Goal: Task Accomplishment & Management: Manage account settings

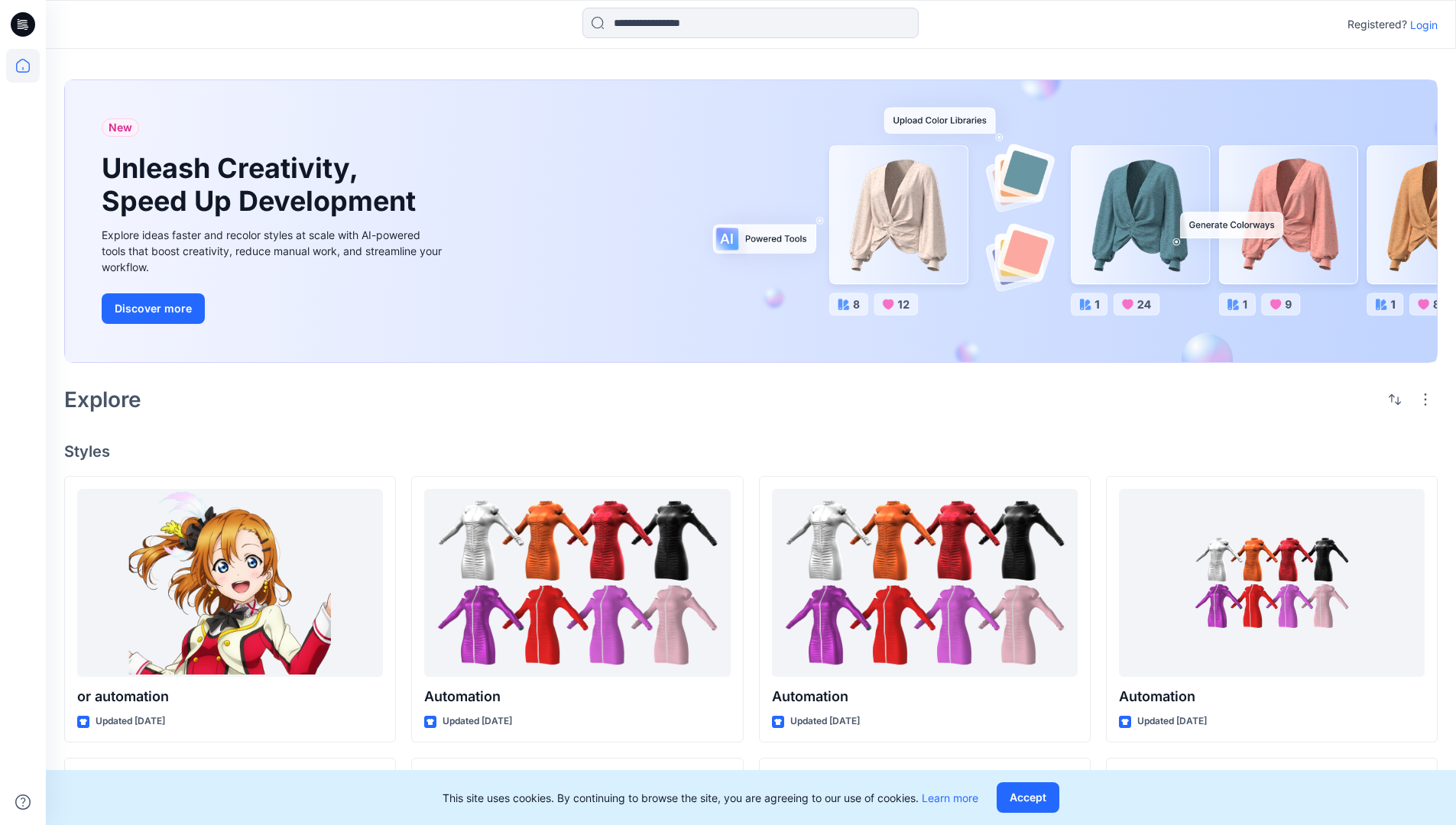
click at [1420, 25] on p "Login" at bounding box center [1423, 25] width 28 height 16
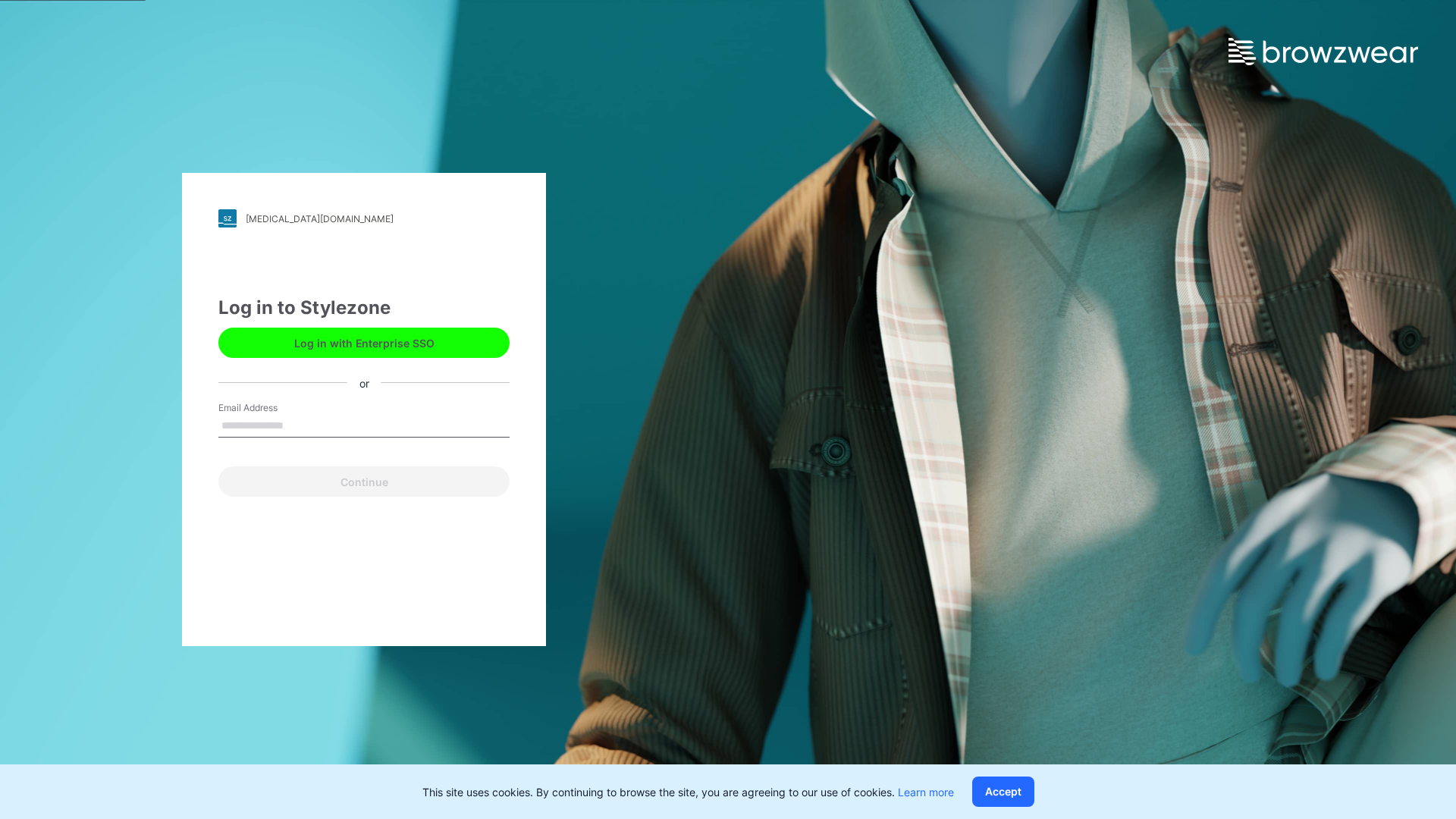
click at [299, 424] on input "Email Address" at bounding box center [364, 426] width 291 height 23
type input "**********"
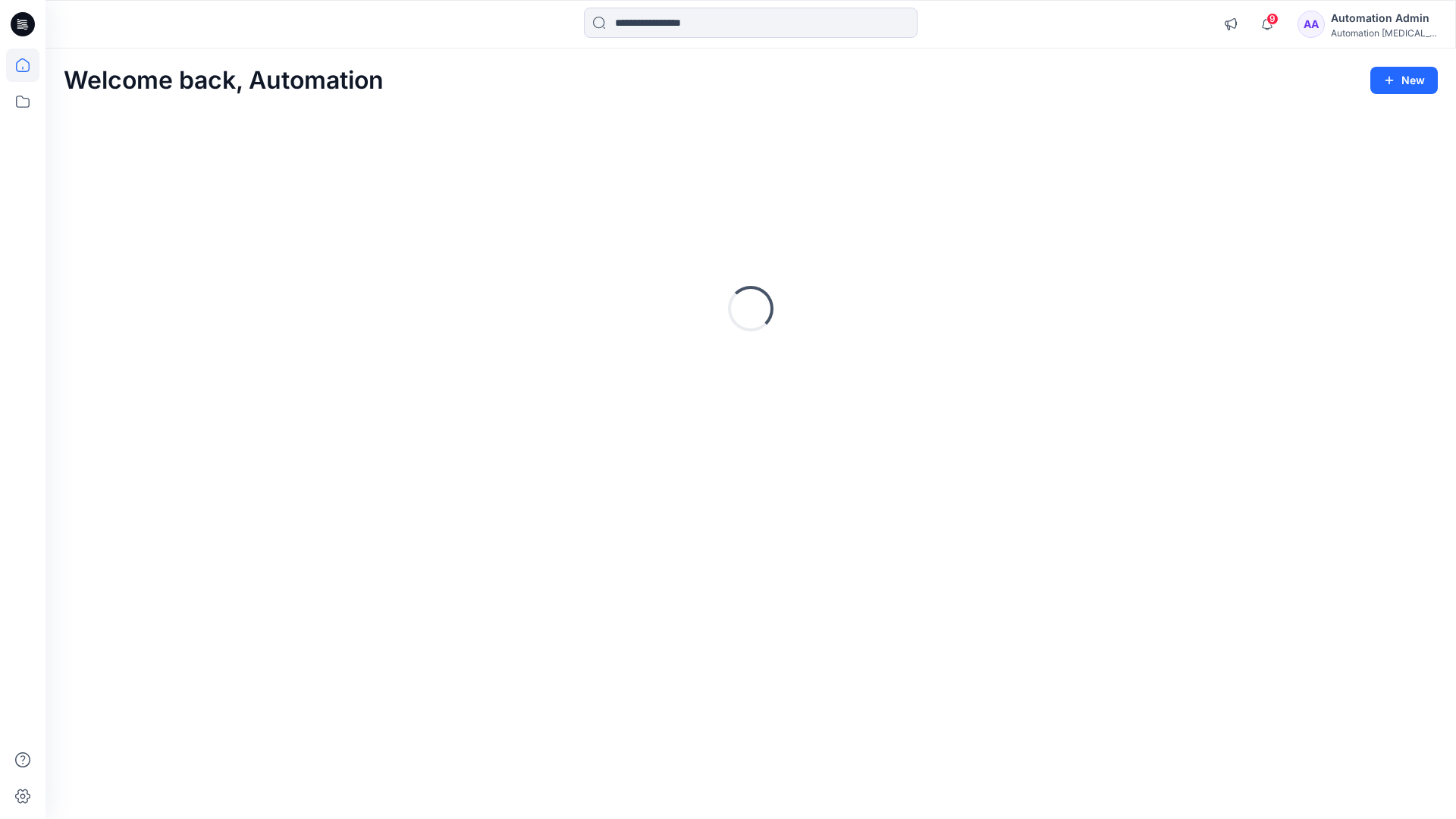
click at [29, 65] on icon at bounding box center [23, 65] width 14 height 14
click at [25, 104] on icon at bounding box center [23, 101] width 33 height 33
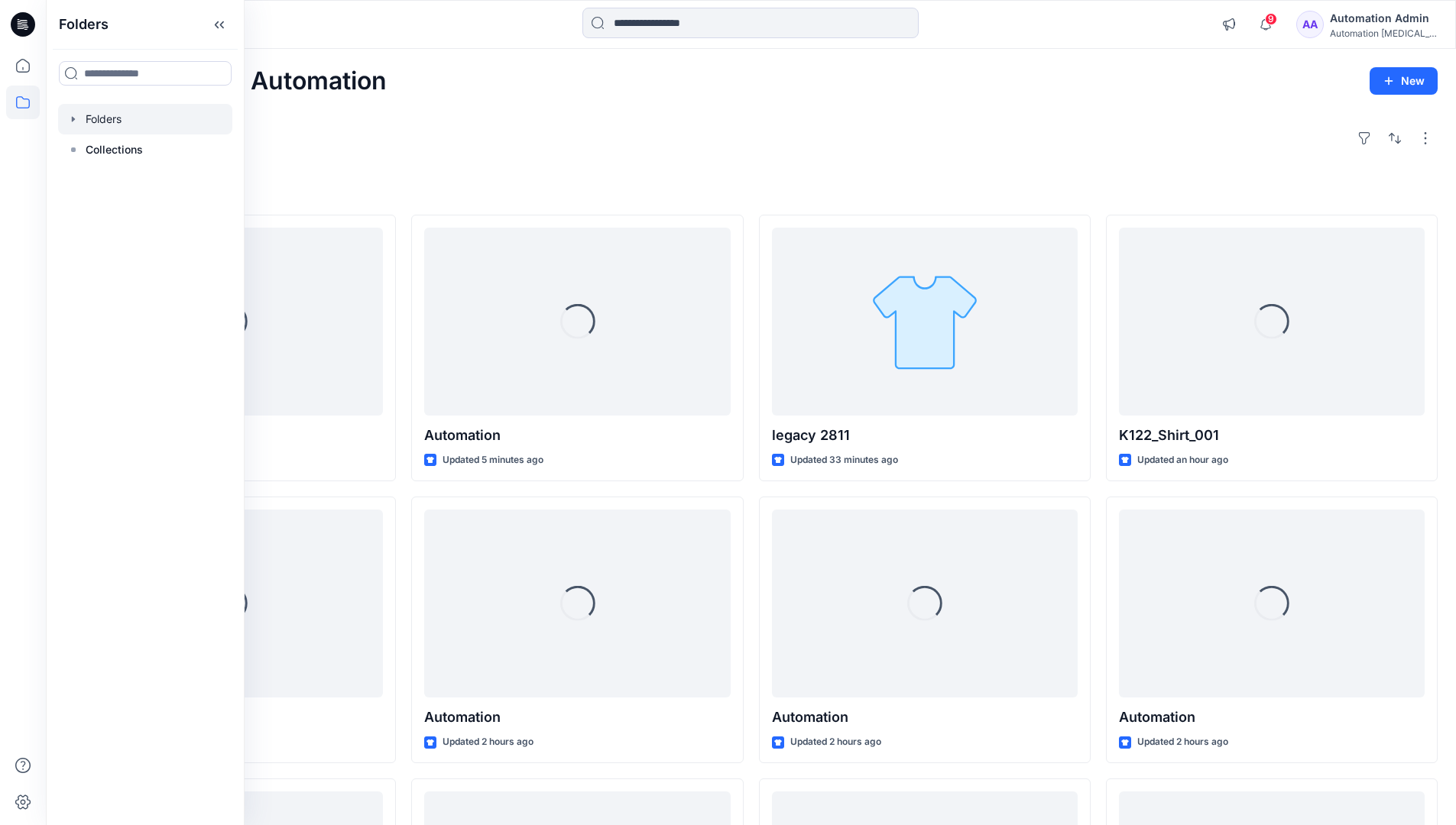
click at [109, 113] on div at bounding box center [145, 119] width 174 height 30
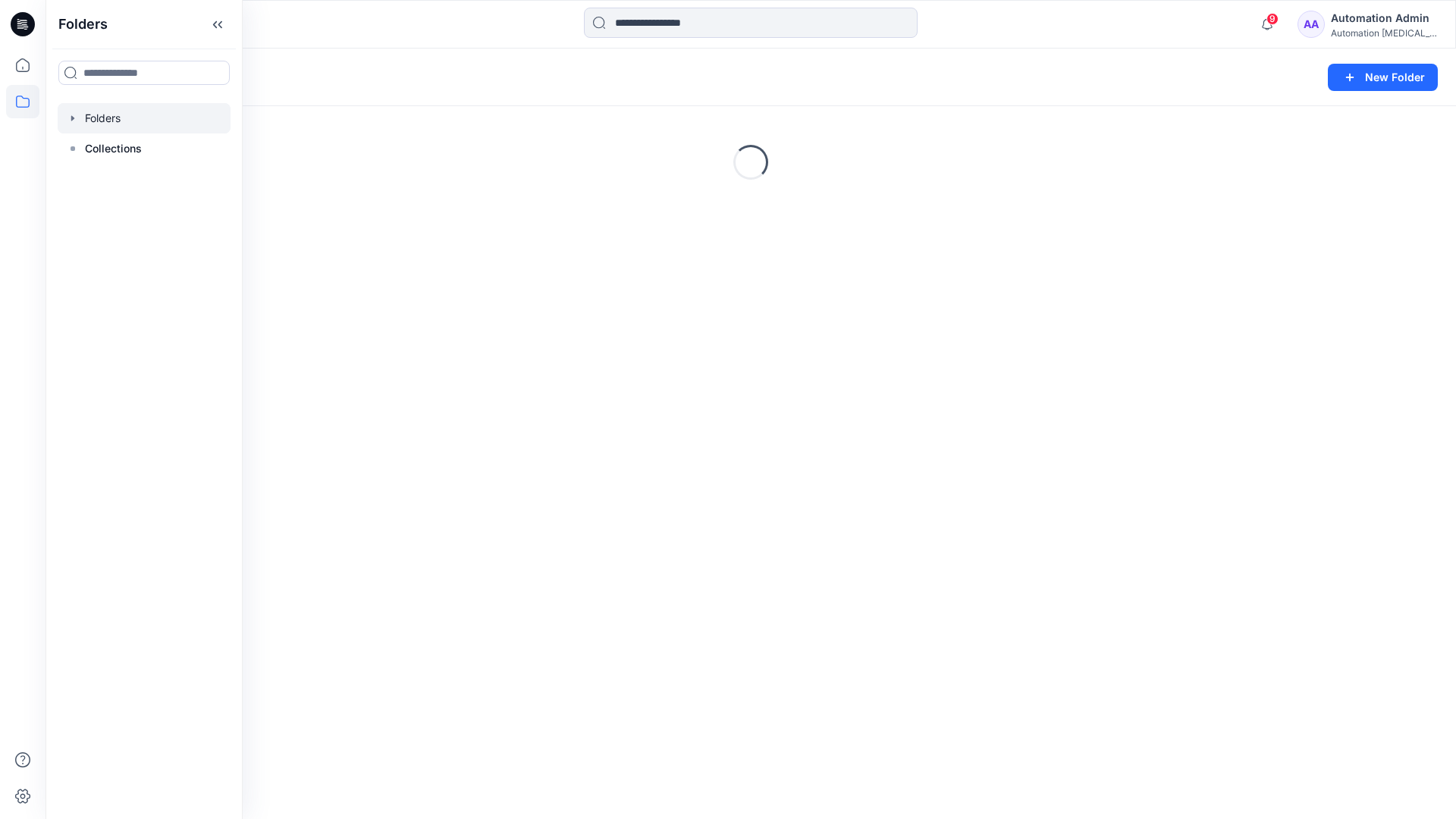
click at [402, 347] on div "Folders New Folder Loading..." at bounding box center [751, 433] width 1410 height 771
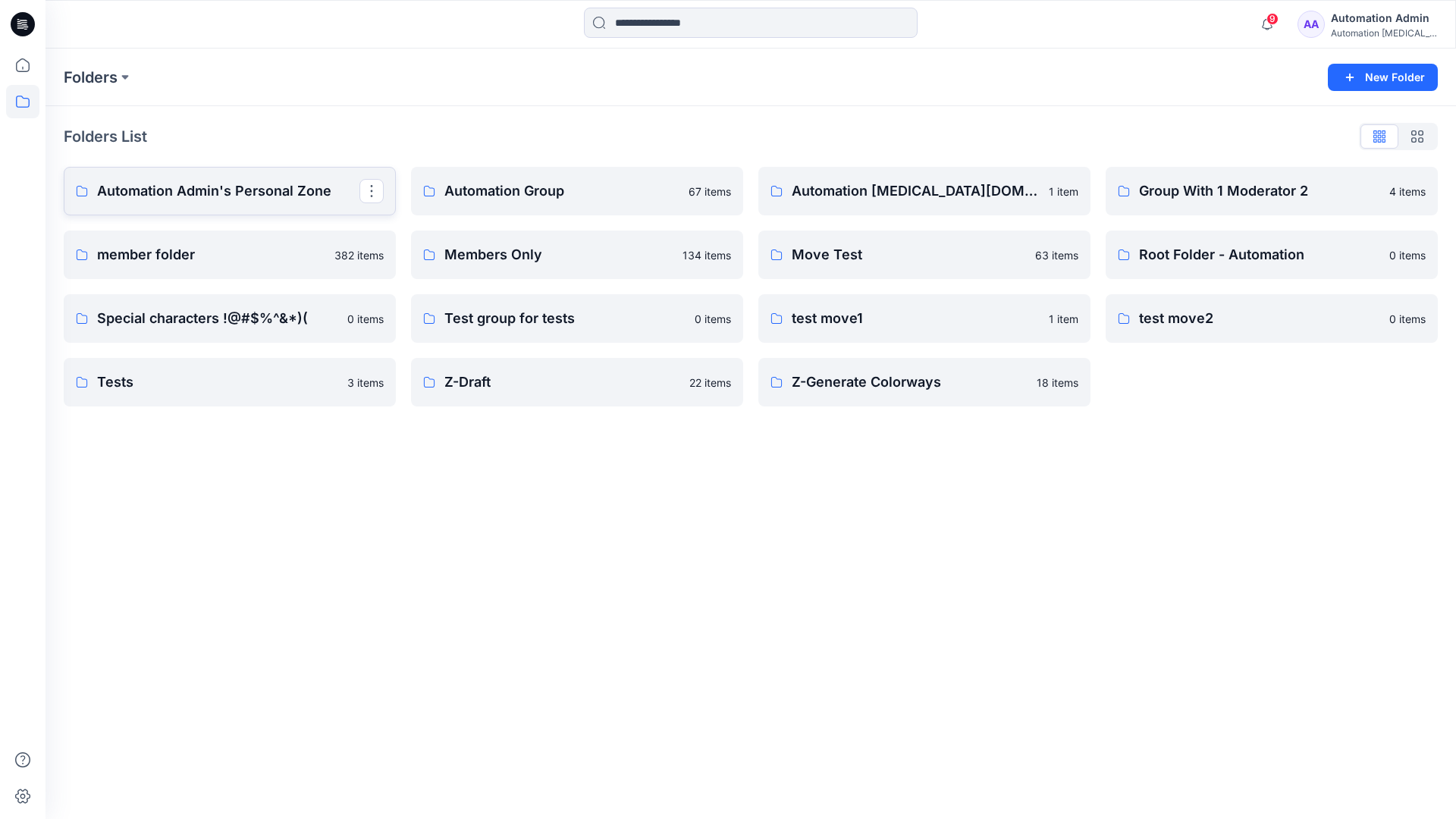
click at [261, 188] on p "Automation Admin's Personal Zone" at bounding box center [228, 191] width 262 height 21
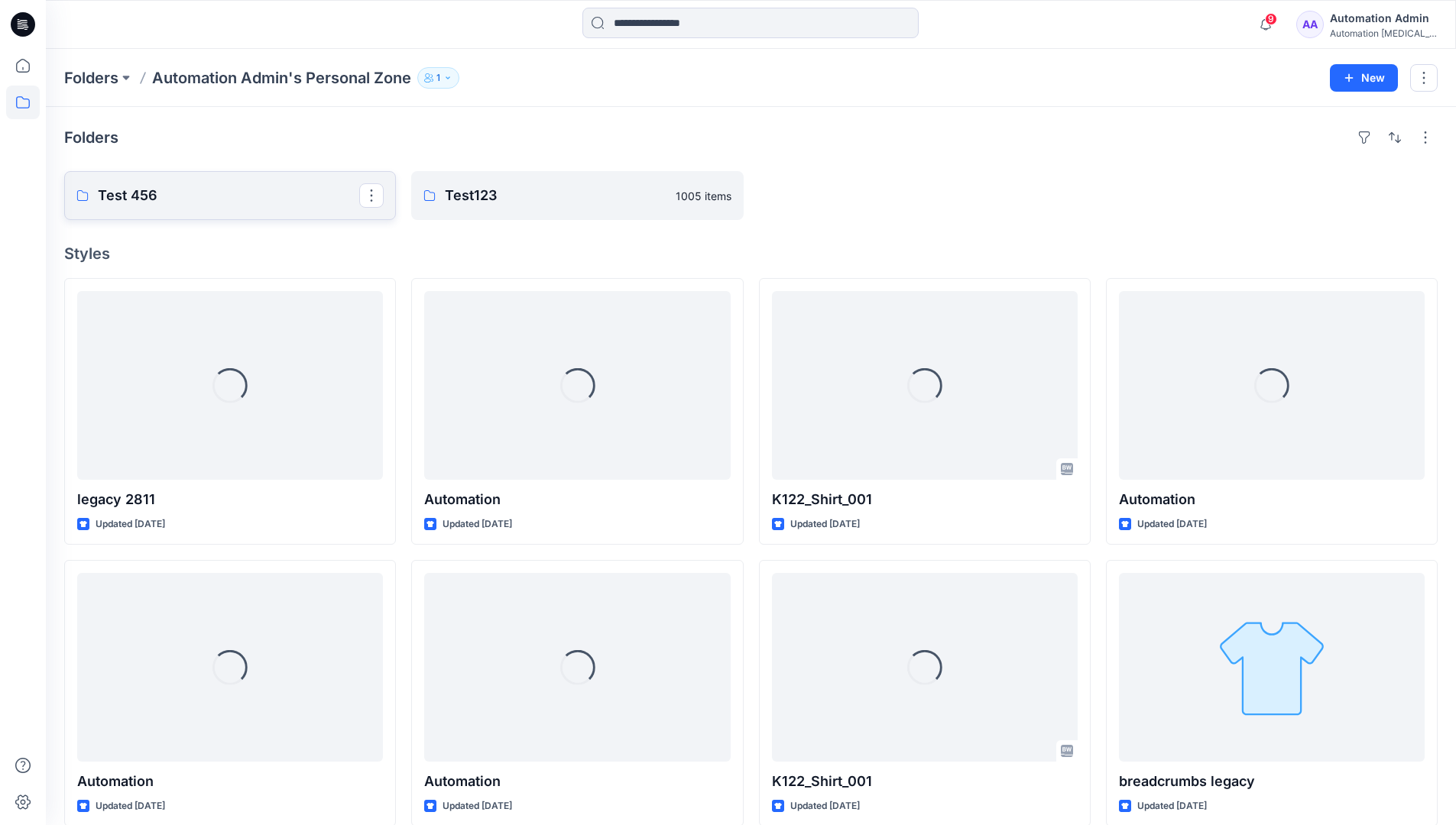
click at [144, 194] on p "Test 456" at bounding box center [228, 195] width 262 height 21
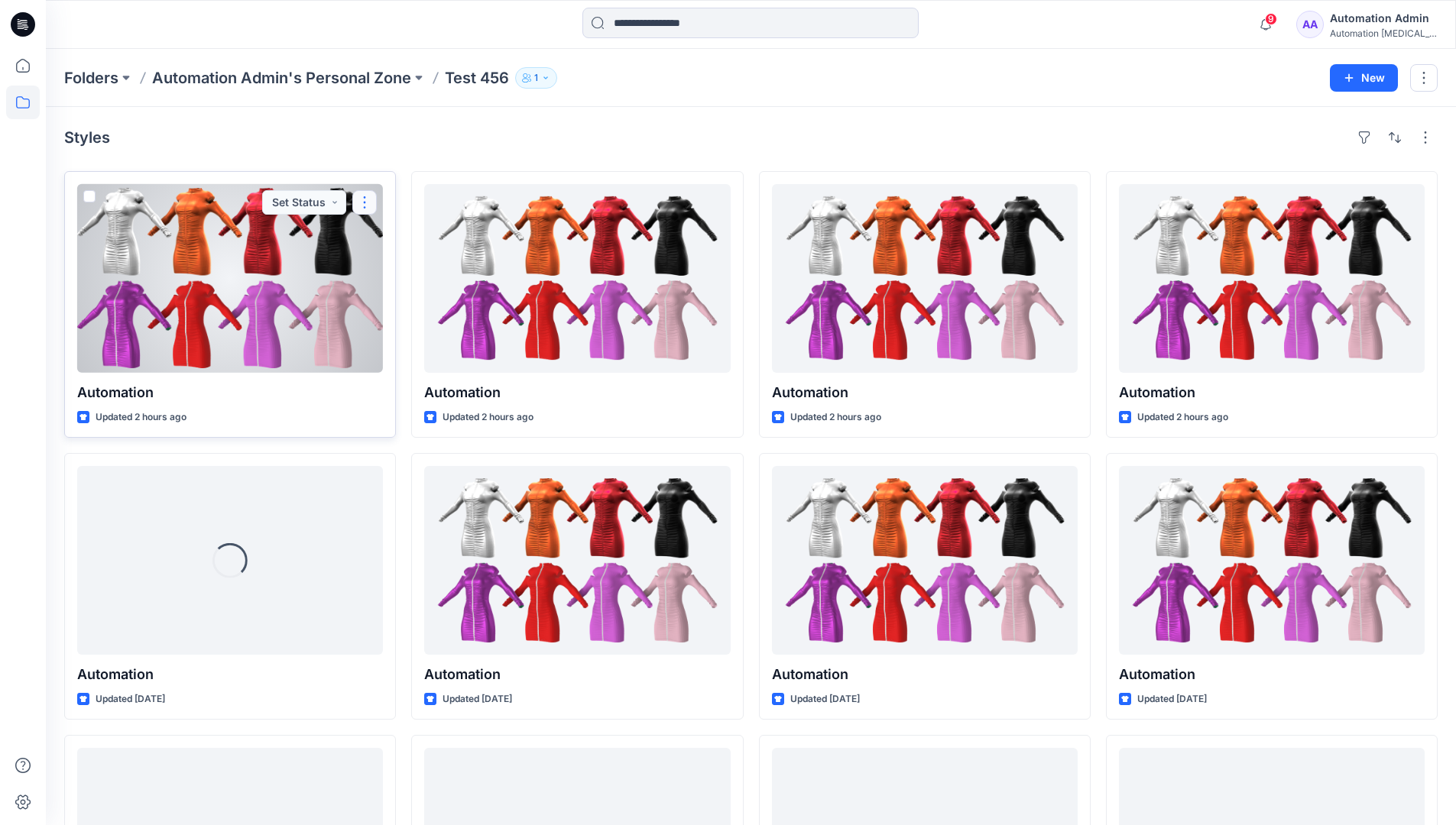
click at [365, 200] on button "button" at bounding box center [365, 202] width 25 height 25
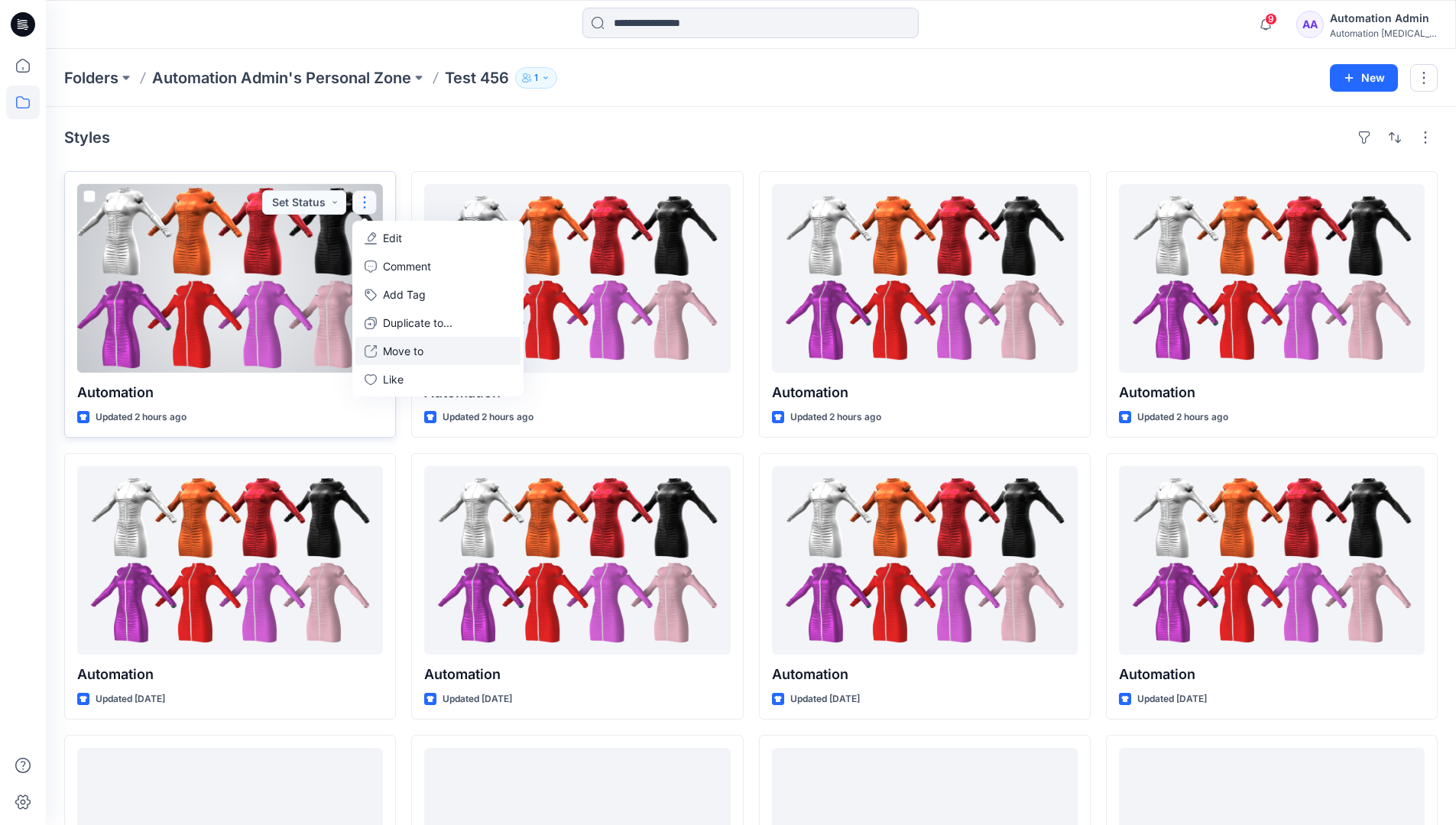
click at [409, 356] on p "Move to" at bounding box center [404, 351] width 41 height 16
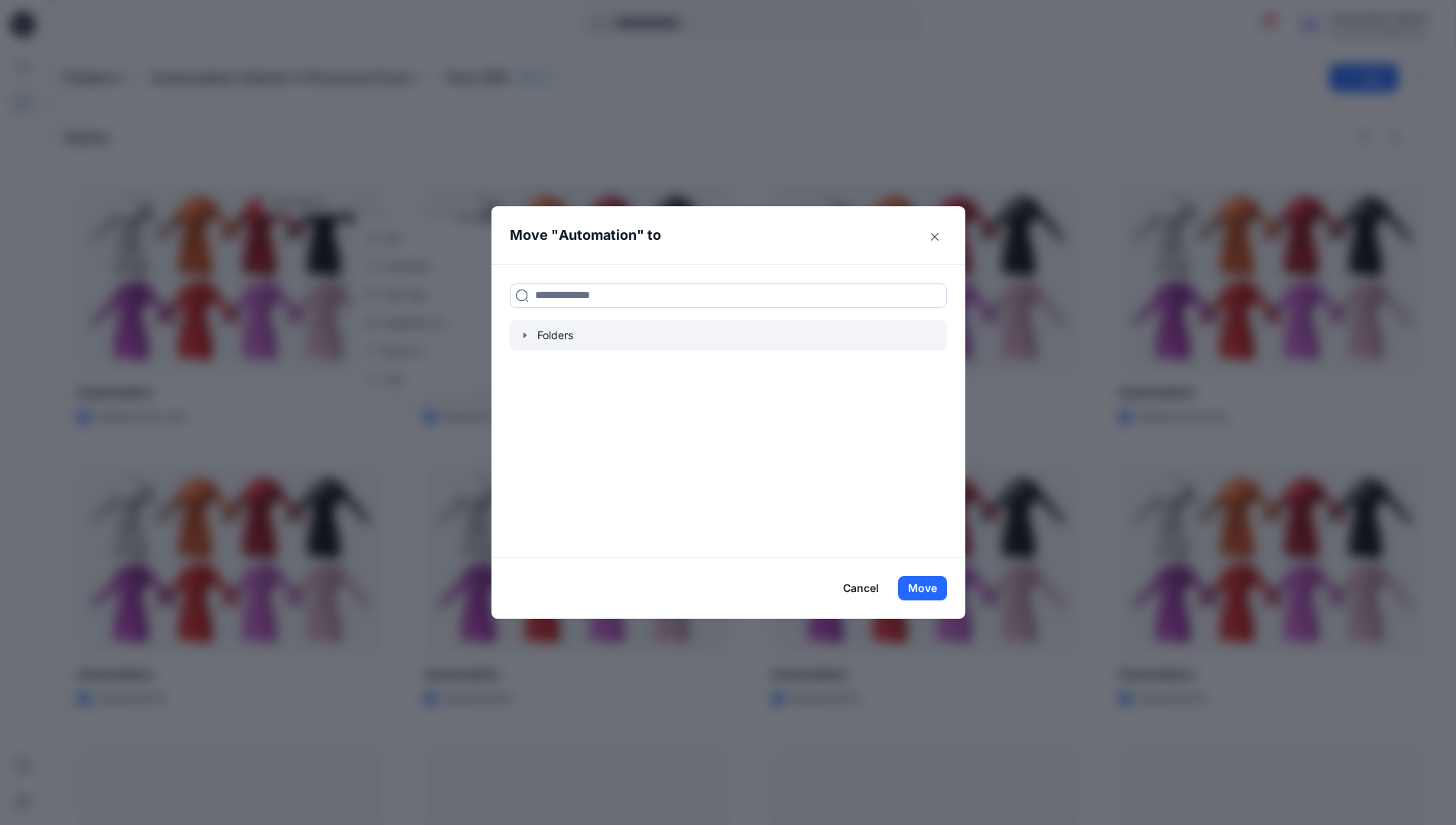
click at [526, 335] on icon "button" at bounding box center [523, 335] width 3 height 5
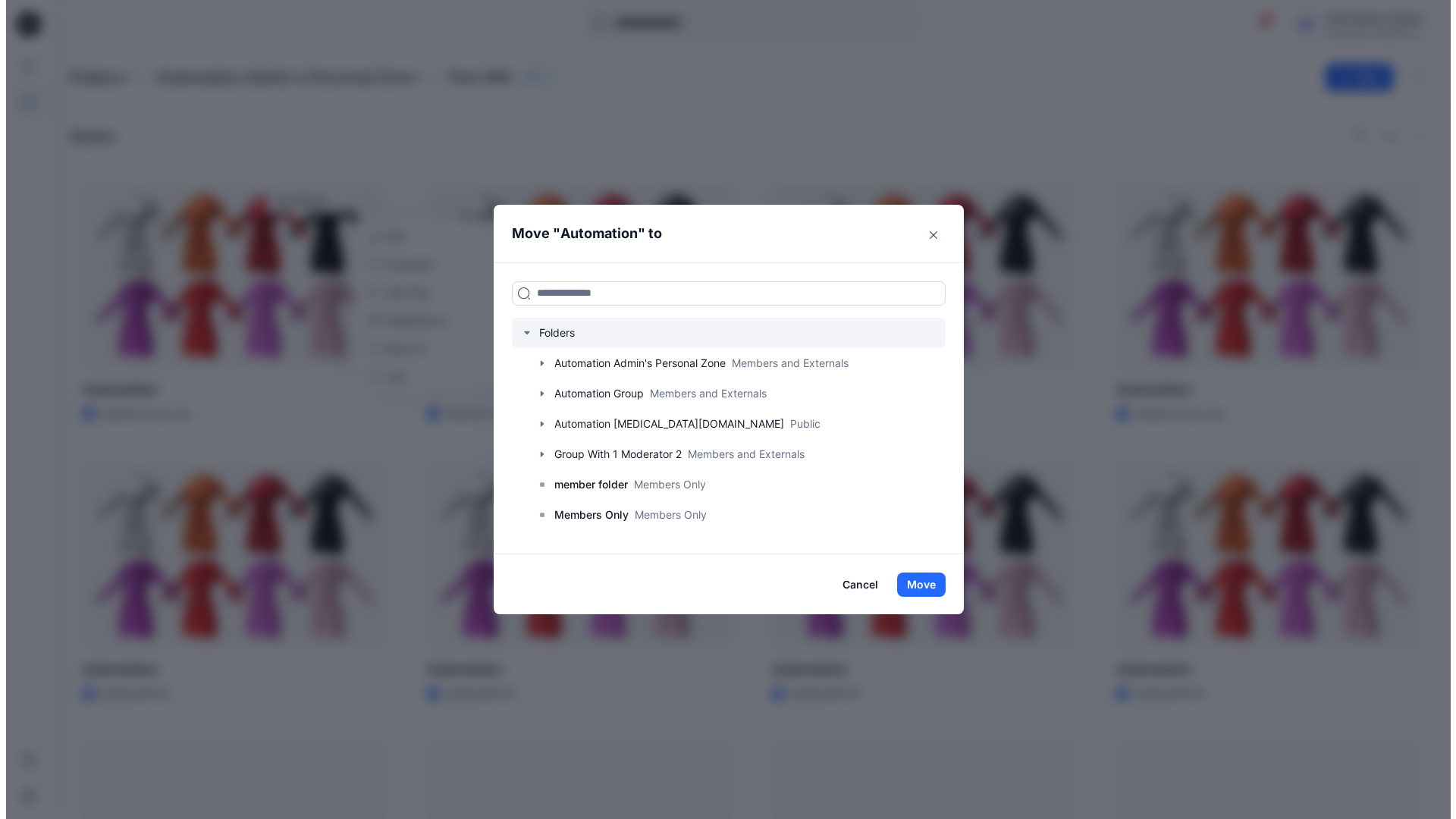
scroll to position [119, 0]
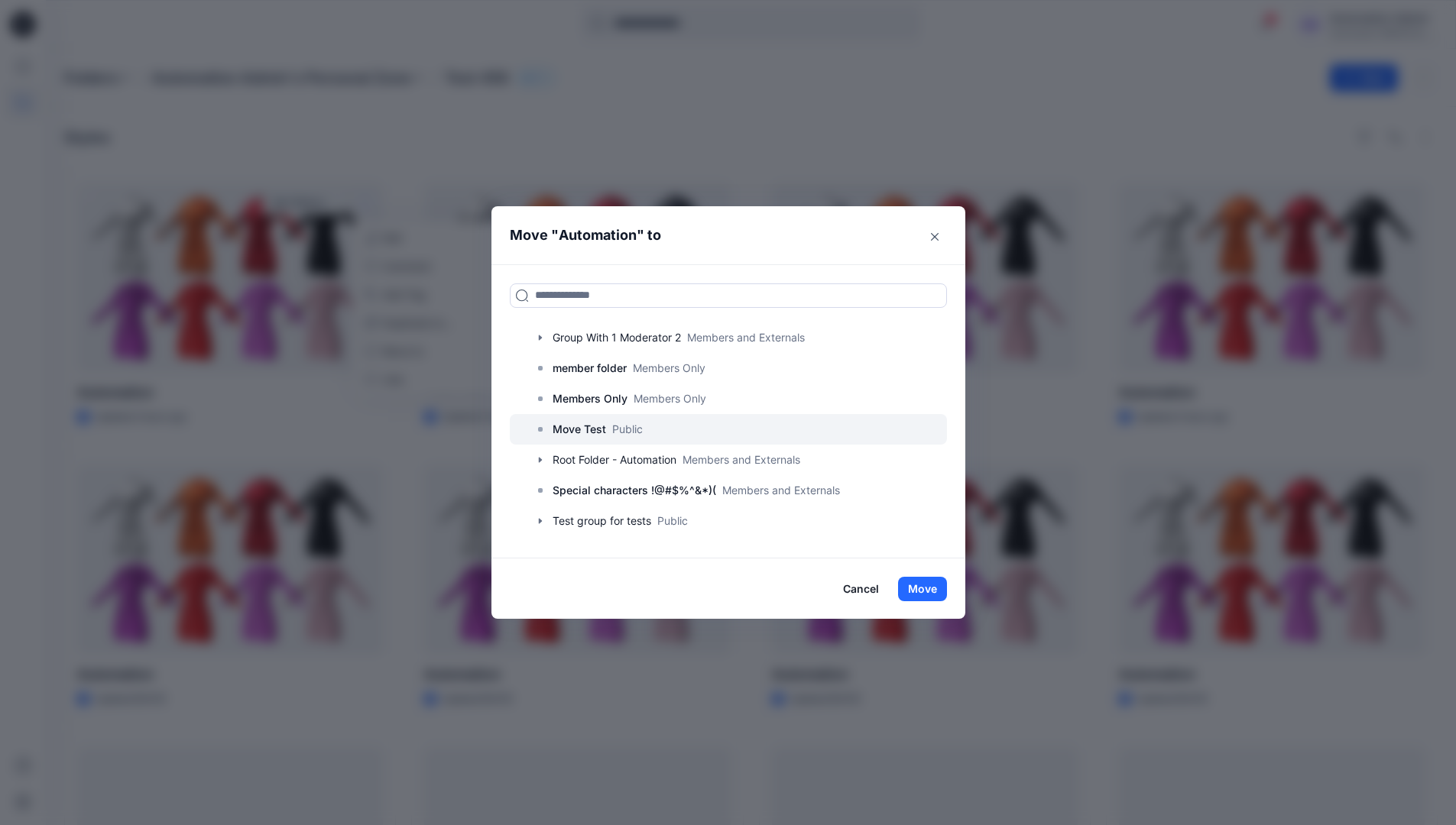
click at [593, 428] on p "Move Test" at bounding box center [579, 429] width 53 height 19
click at [929, 585] on button "Move" at bounding box center [922, 589] width 49 height 25
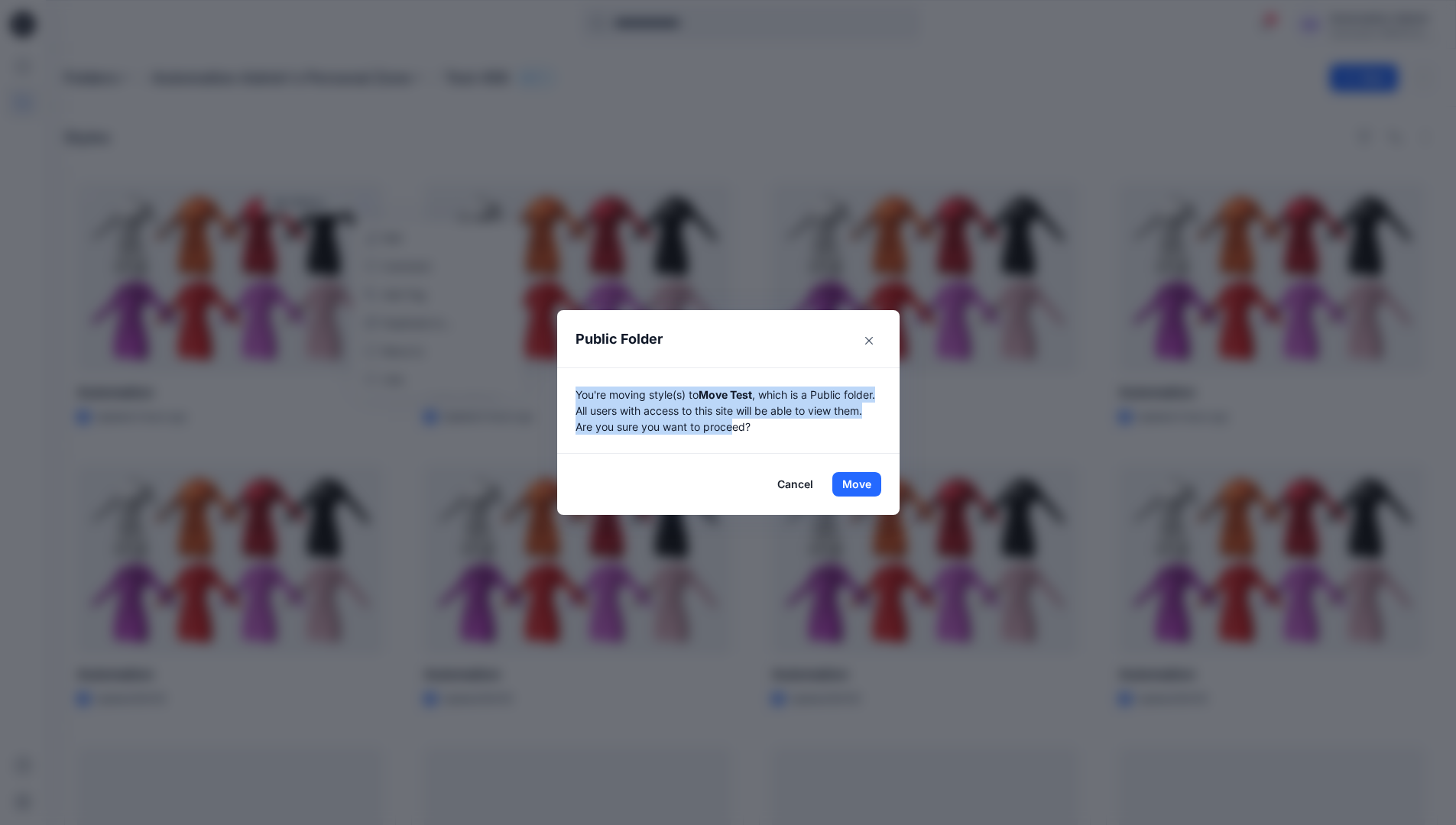
drag, startPoint x: 929, startPoint y: 585, endPoint x: 769, endPoint y: 423, distance: 227.7
click at [769, 423] on p "You're moving style(s) to Move Test , which is a Public folder. All users with …" at bounding box center [728, 411] width 306 height 48
click at [862, 484] on button "Move" at bounding box center [856, 484] width 49 height 25
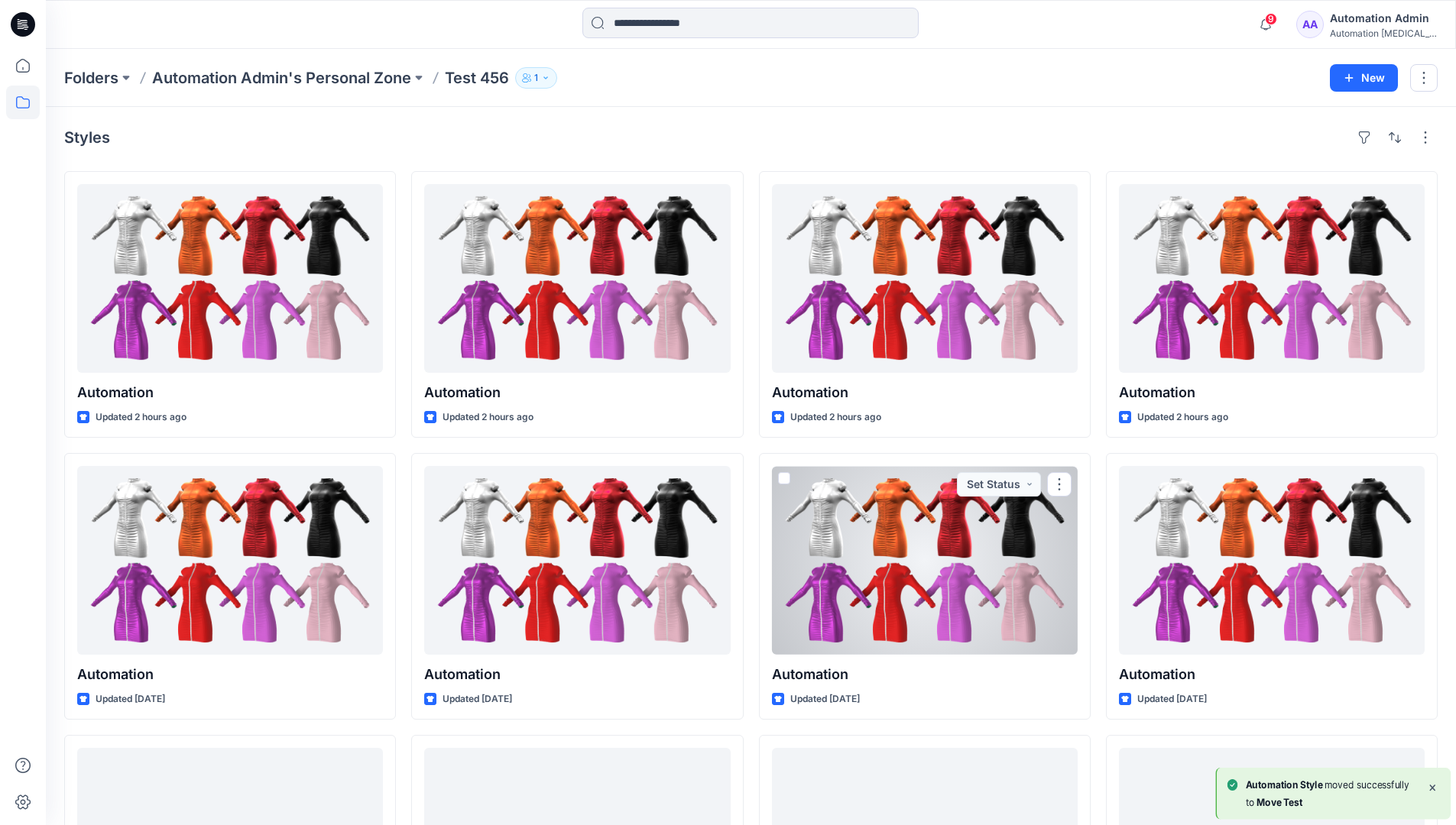
click at [16, 100] on icon at bounding box center [23, 102] width 34 height 34
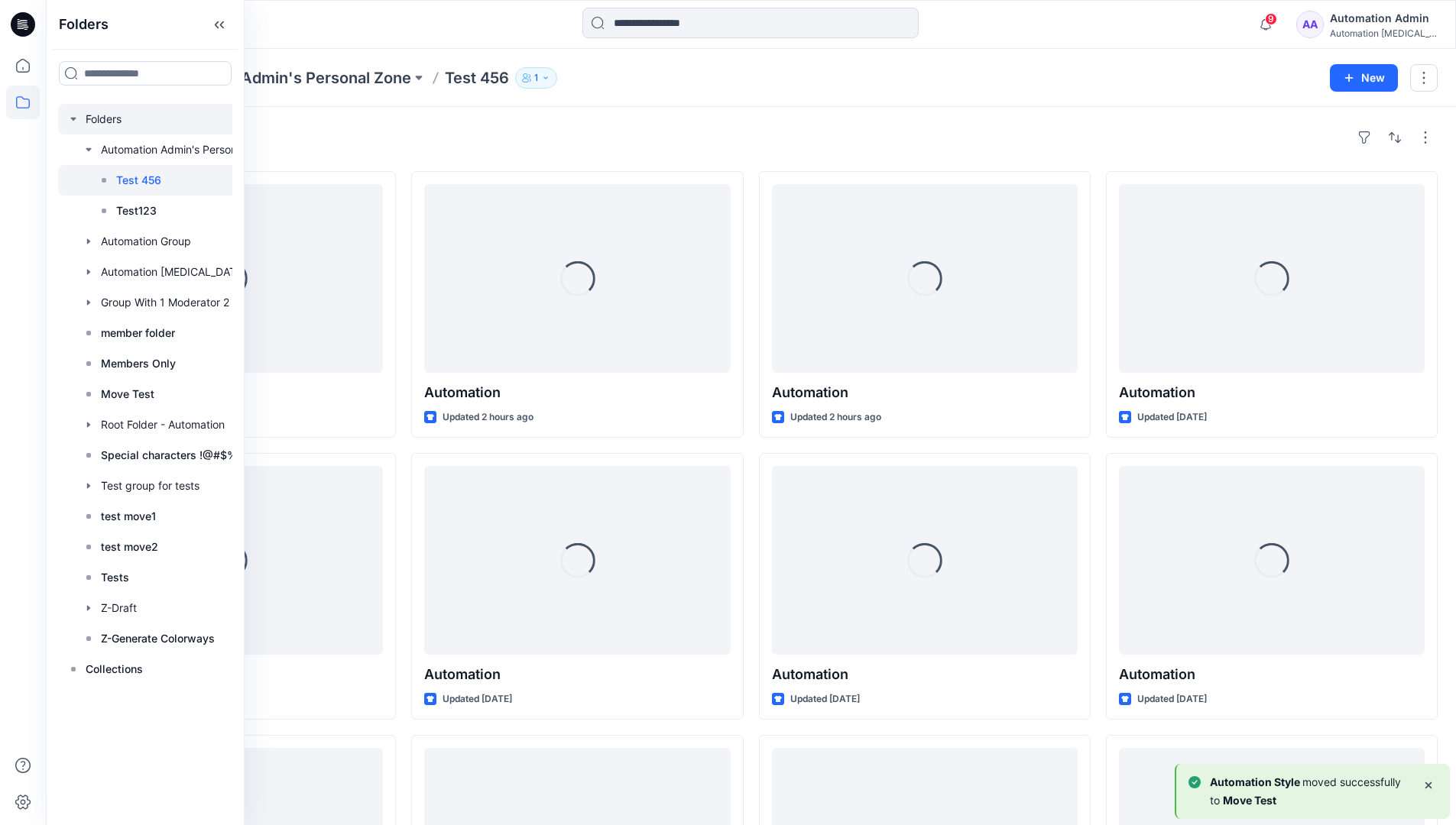
click at [101, 121] on div at bounding box center [164, 119] width 214 height 30
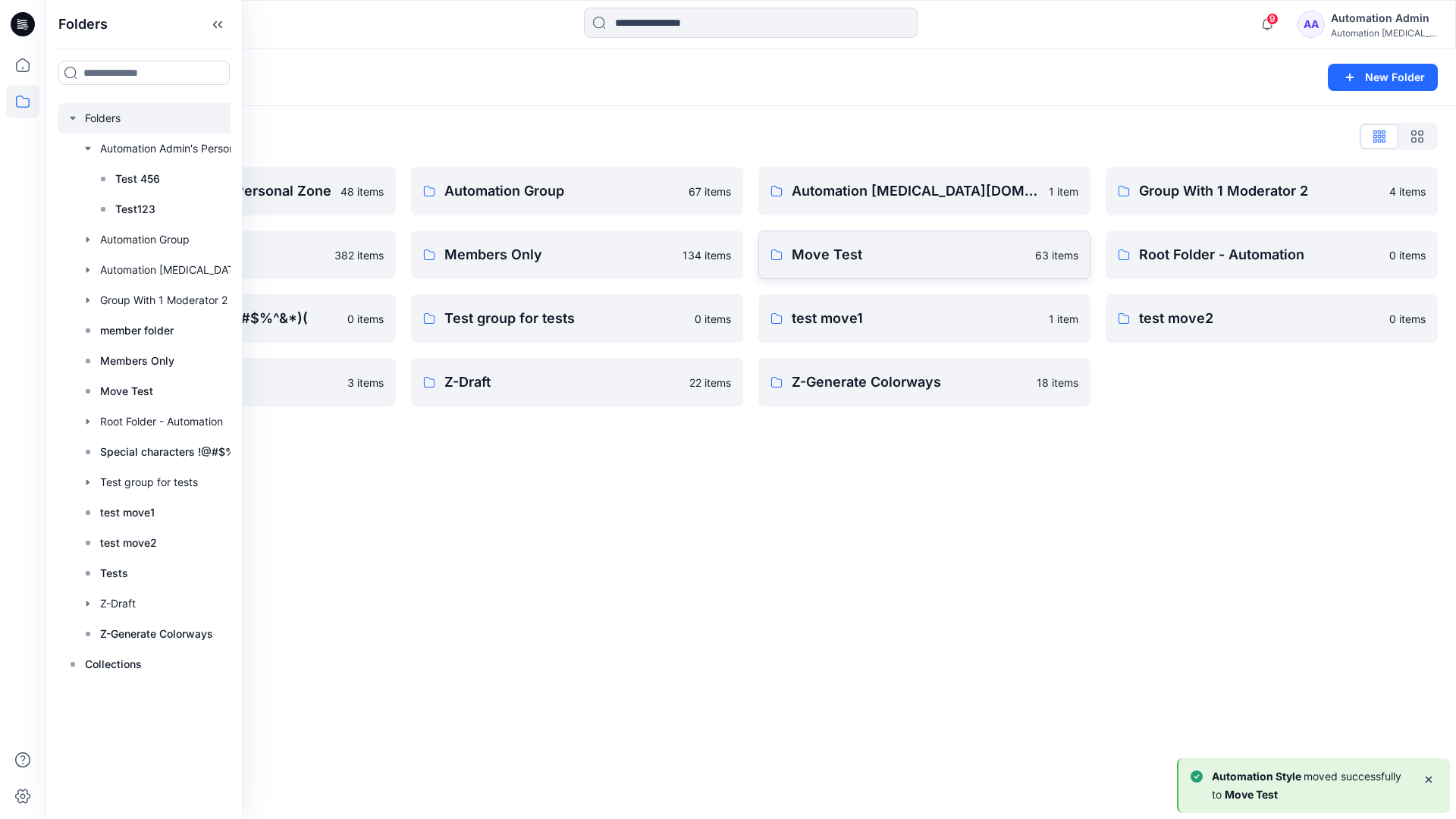
click at [813, 259] on p "Move Test" at bounding box center [908, 255] width 234 height 21
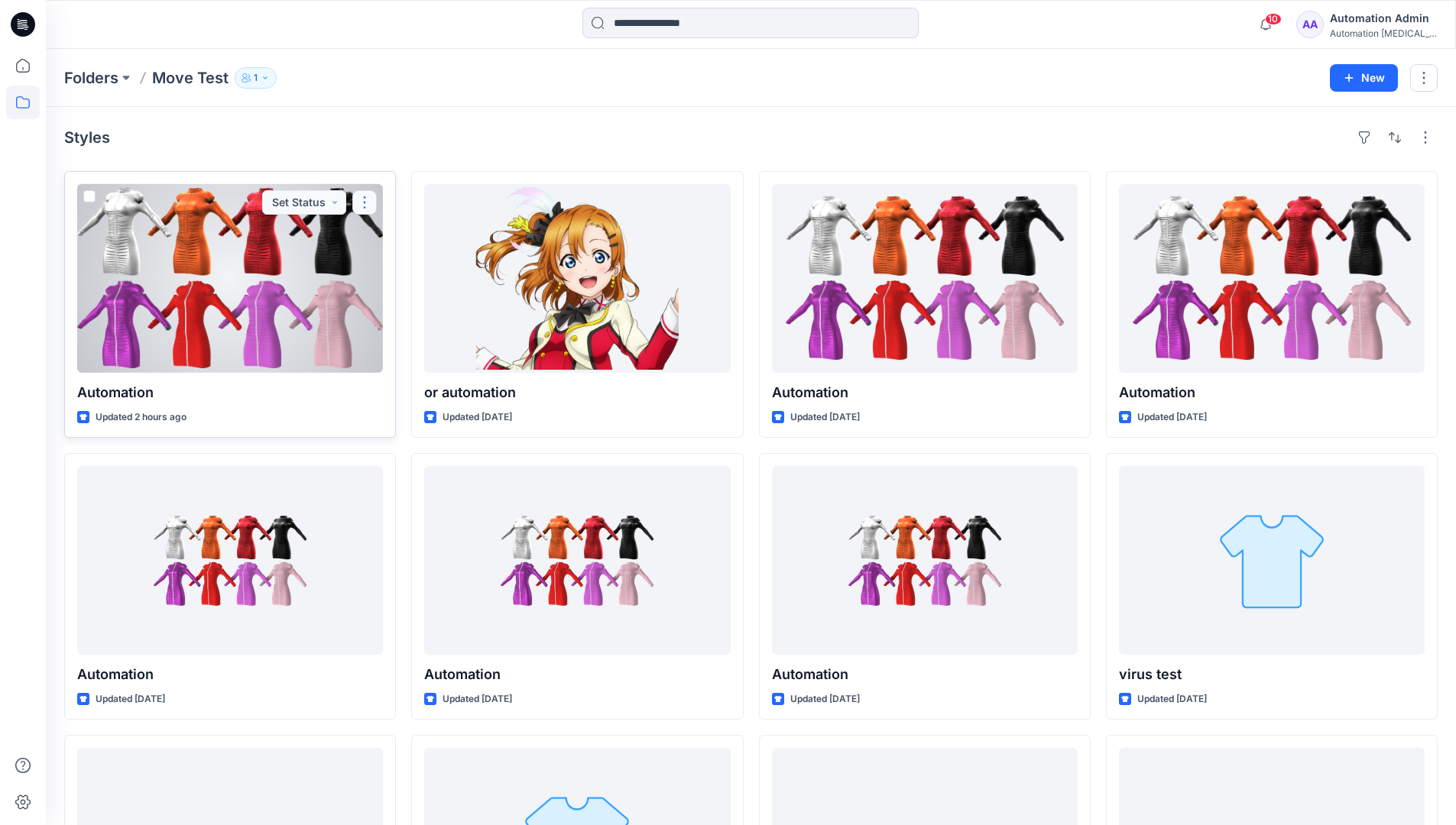
click at [360, 207] on button "button" at bounding box center [365, 202] width 25 height 25
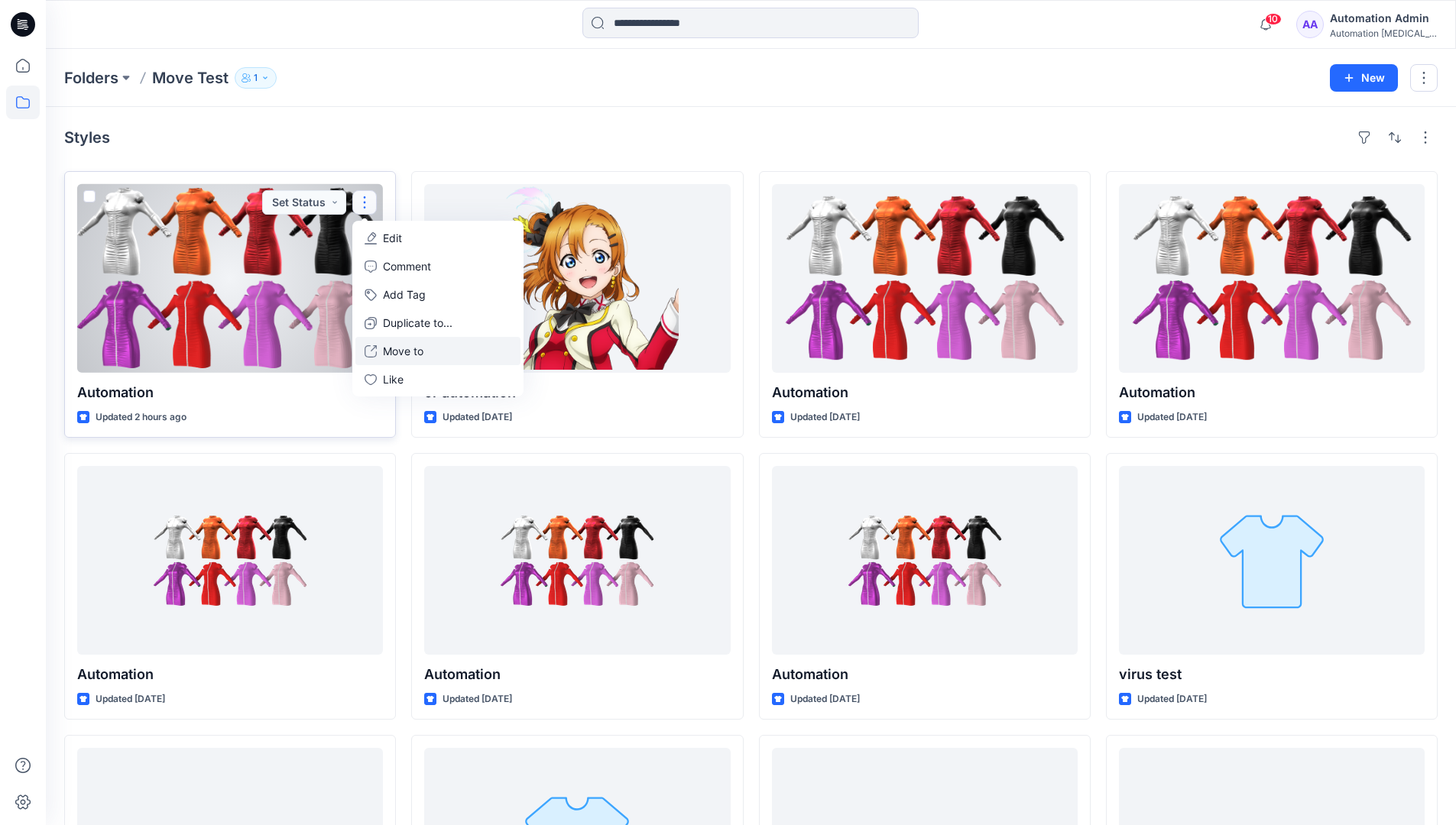
click at [408, 345] on p "Move to" at bounding box center [404, 351] width 41 height 16
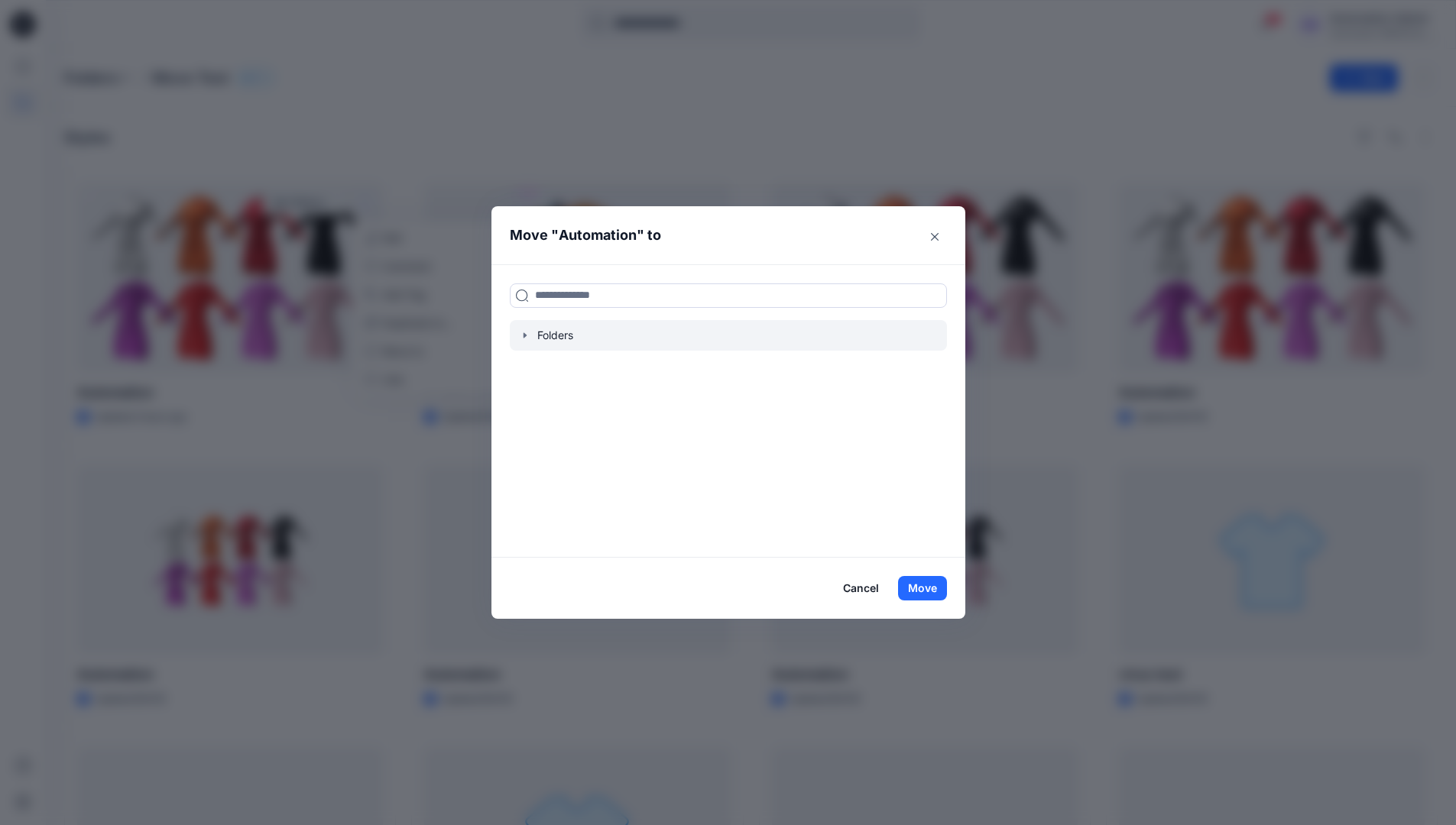
click at [527, 340] on icon "button" at bounding box center [525, 335] width 12 height 12
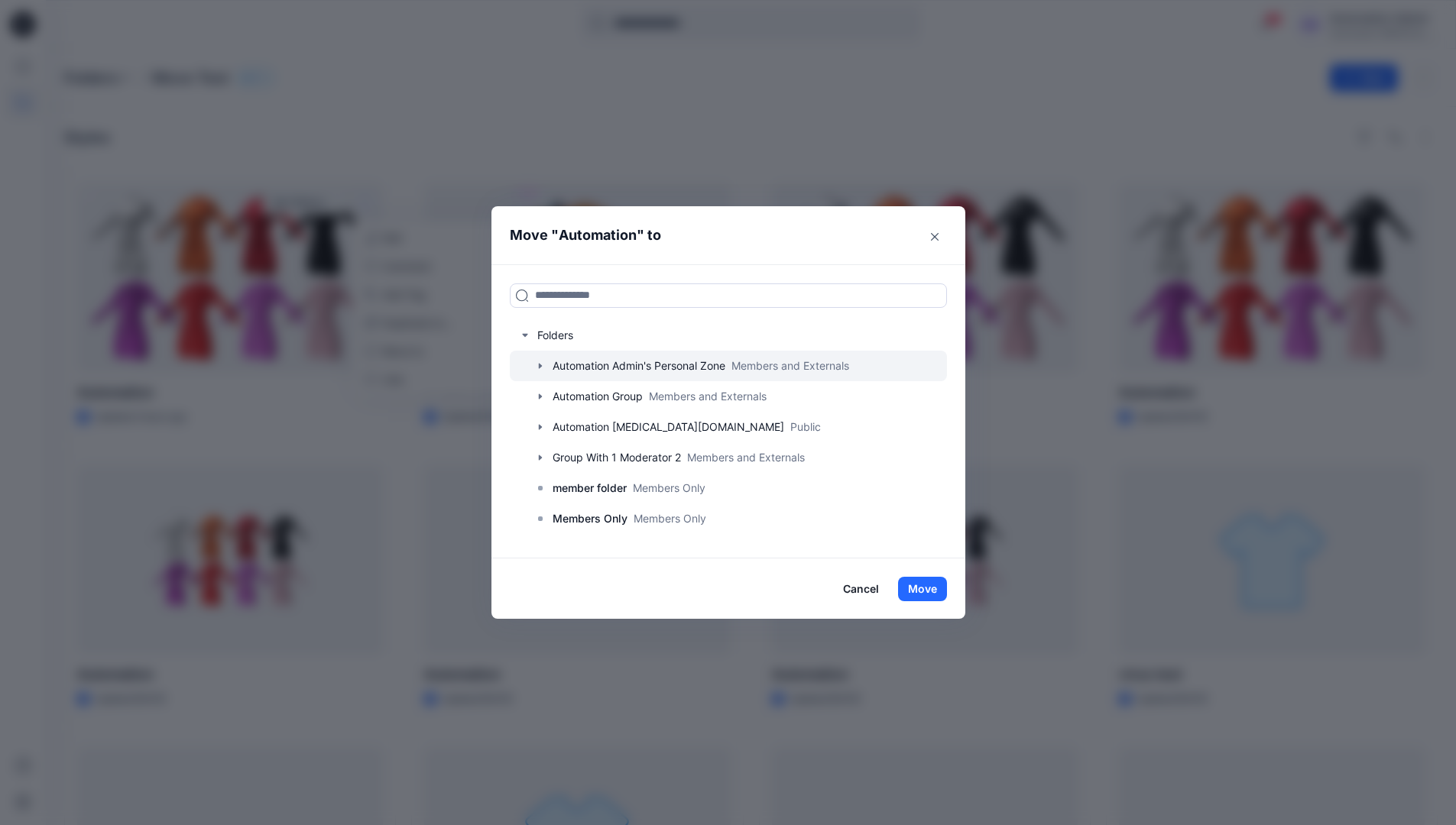
click at [547, 365] on icon "button" at bounding box center [540, 366] width 12 height 12
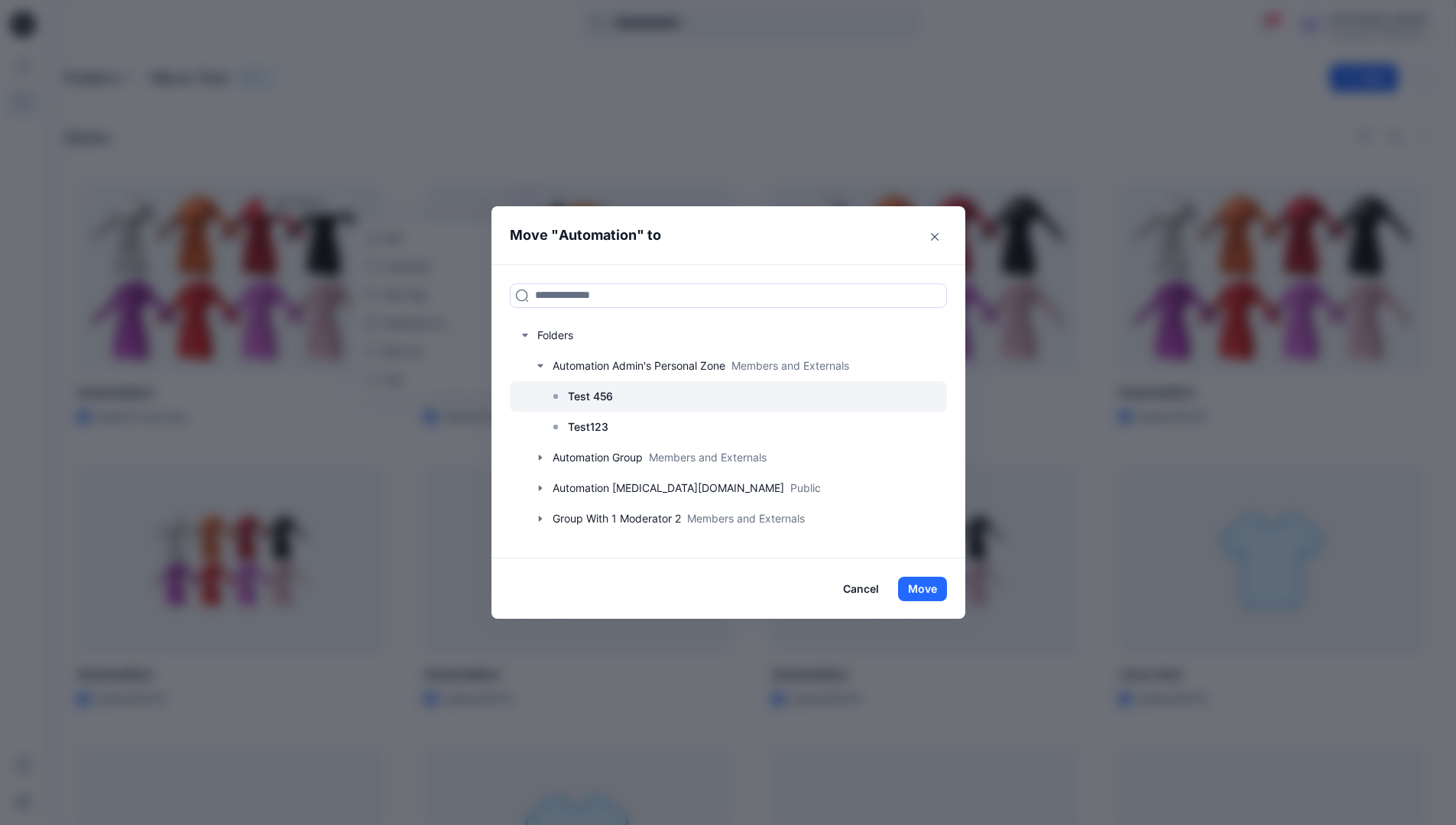
click at [587, 394] on p "Test 456" at bounding box center [590, 397] width 45 height 19
click at [933, 592] on button "Move" at bounding box center [922, 589] width 49 height 25
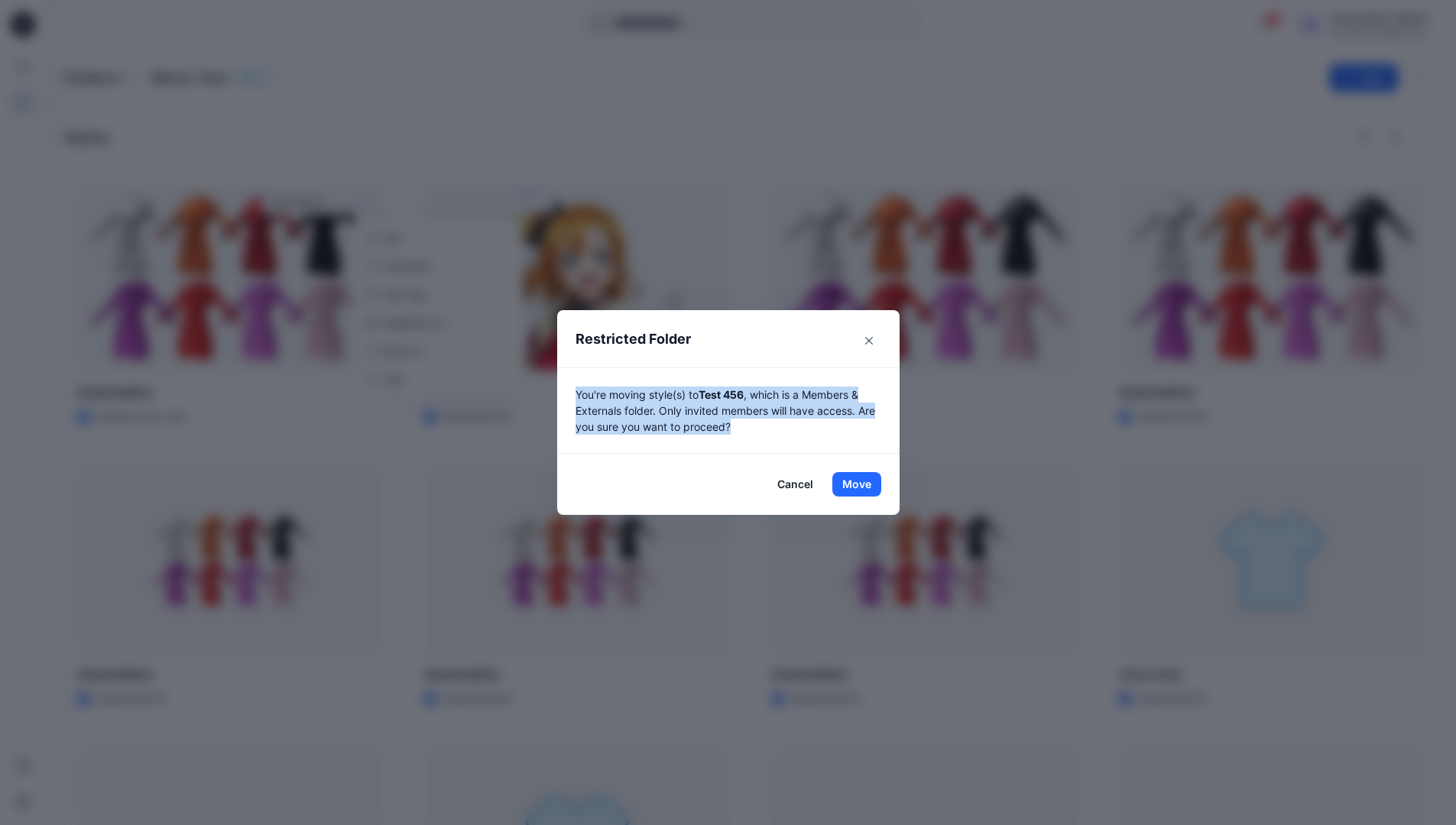
drag, startPoint x: 933, startPoint y: 592, endPoint x: 748, endPoint y: 433, distance: 243.9
click at [748, 433] on p "You're moving style(s) to Test 456 , which is a Members & Externals folder. Onl…" at bounding box center [728, 411] width 306 height 48
click at [862, 484] on button "Move" at bounding box center [856, 484] width 49 height 25
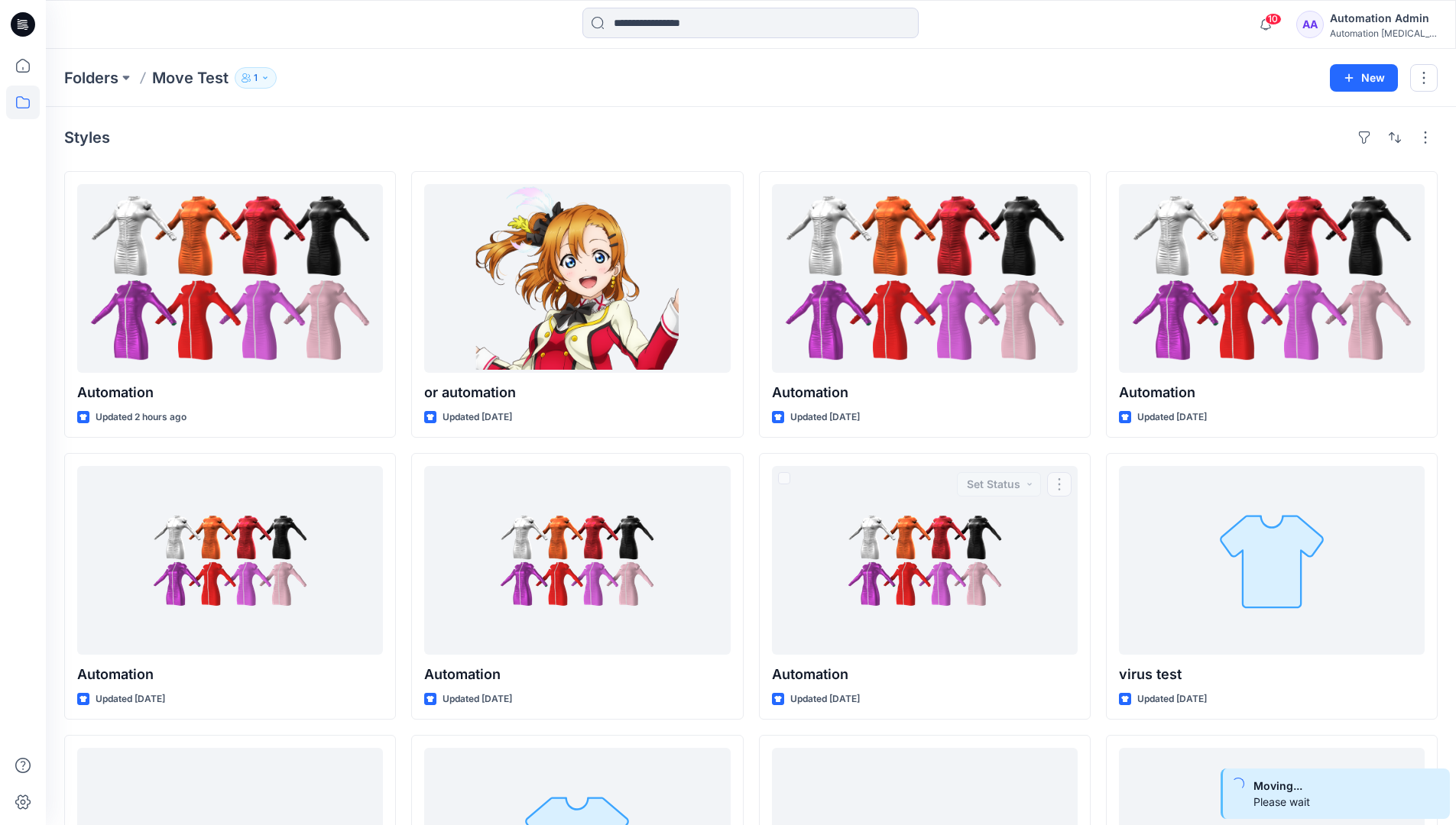
click at [1373, 20] on div "Automation Admin" at bounding box center [1383, 18] width 107 height 19
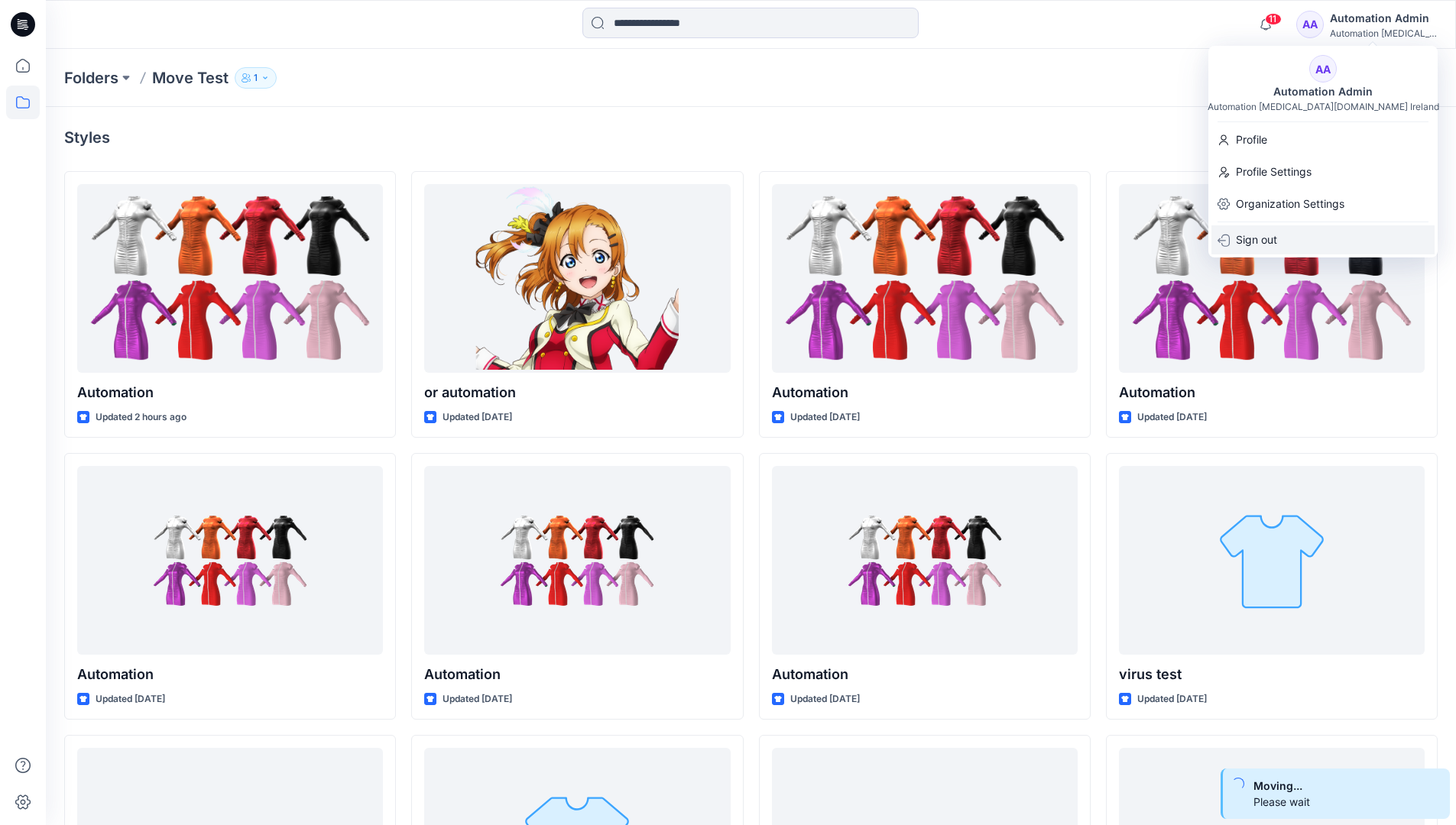
click at [1276, 234] on p "Sign out" at bounding box center [1256, 240] width 42 height 29
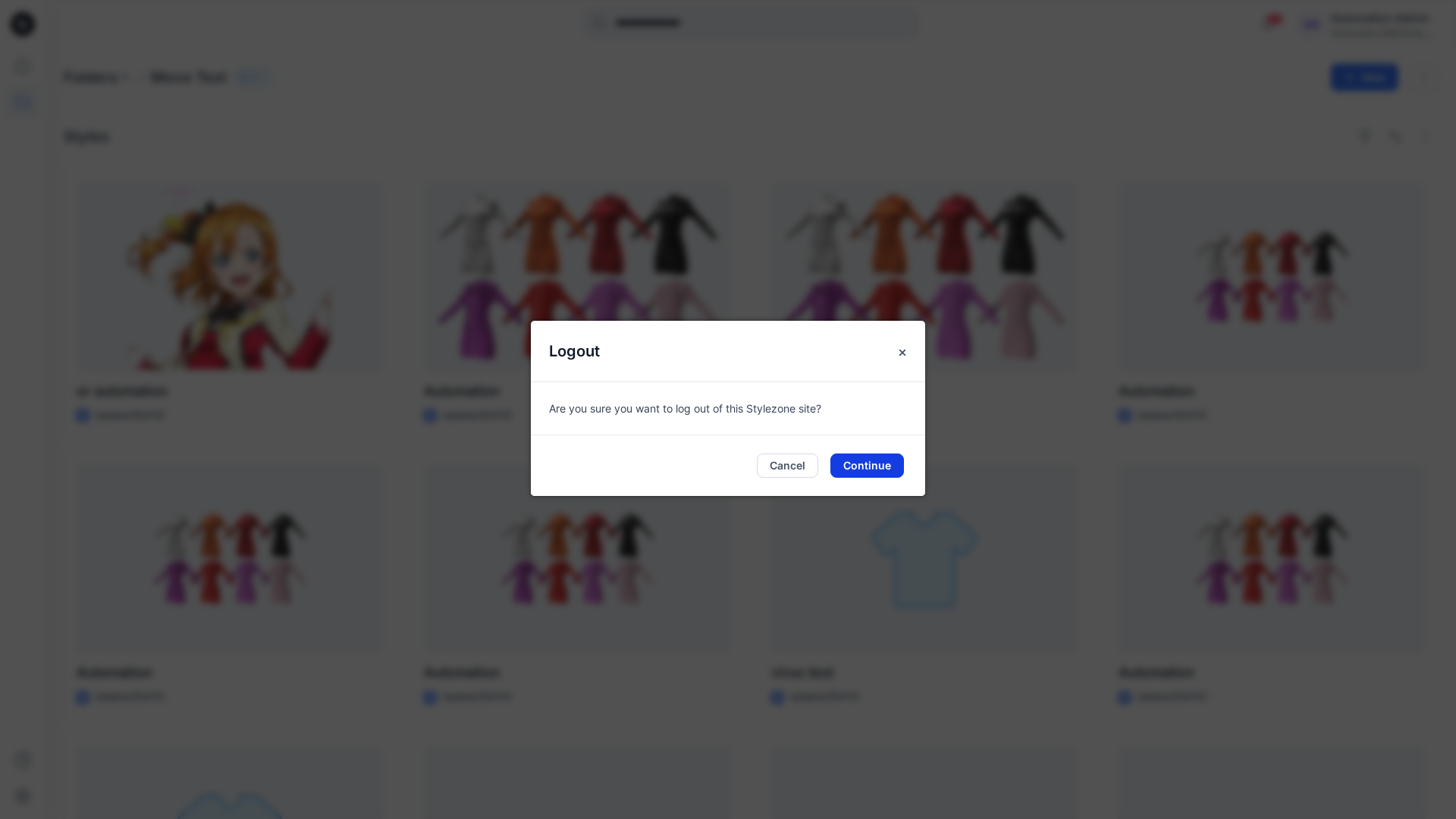
click at [896, 454] on button "Continue" at bounding box center [867, 466] width 74 height 25
